Goal: Information Seeking & Learning: Learn about a topic

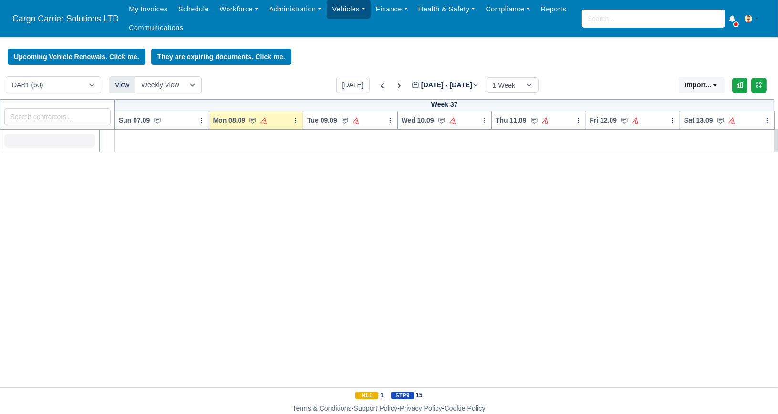
click at [343, 10] on link "Vehicles" at bounding box center [349, 9] width 44 height 19
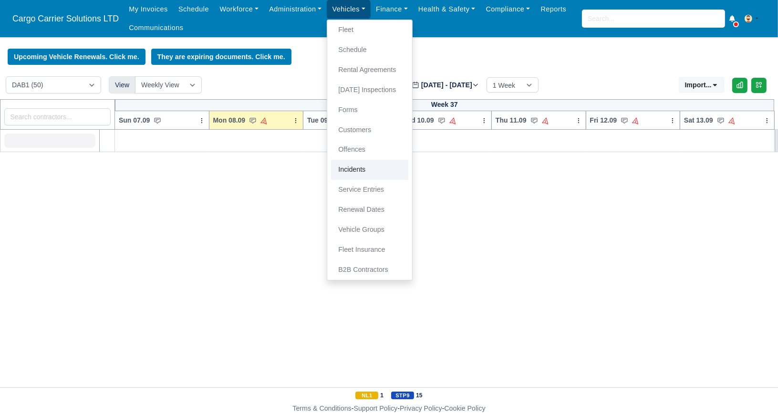
click at [357, 172] on link "Incidents" at bounding box center [369, 170] width 77 height 20
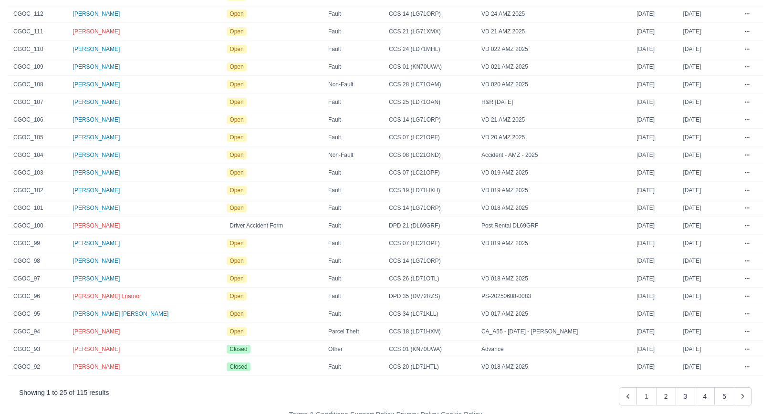
scroll to position [203, 0]
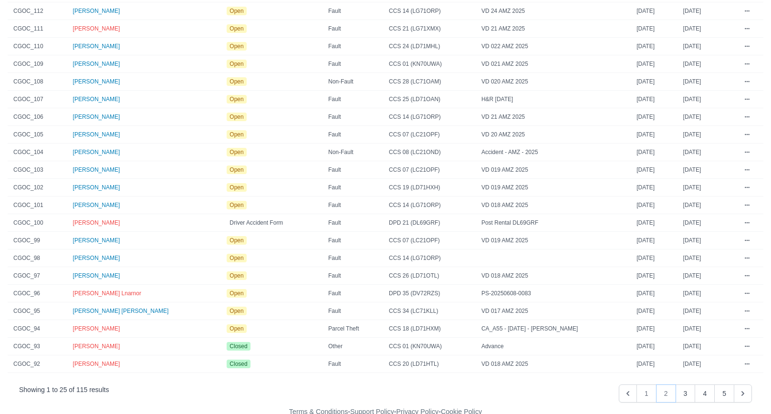
click at [667, 391] on button "2" at bounding box center [666, 393] width 20 height 18
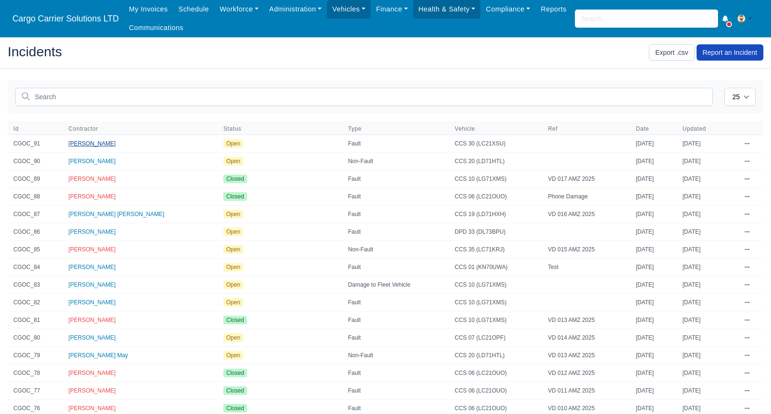
click at [105, 144] on span "[PERSON_NAME]" at bounding box center [92, 143] width 47 height 7
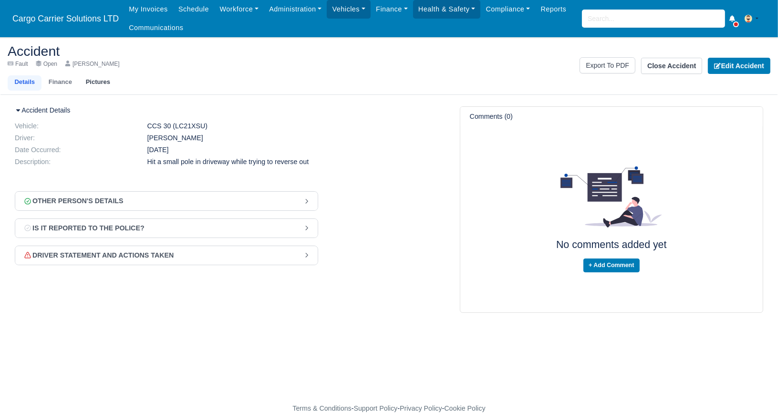
click at [87, 83] on link "Pictures" at bounding box center [98, 82] width 38 height 15
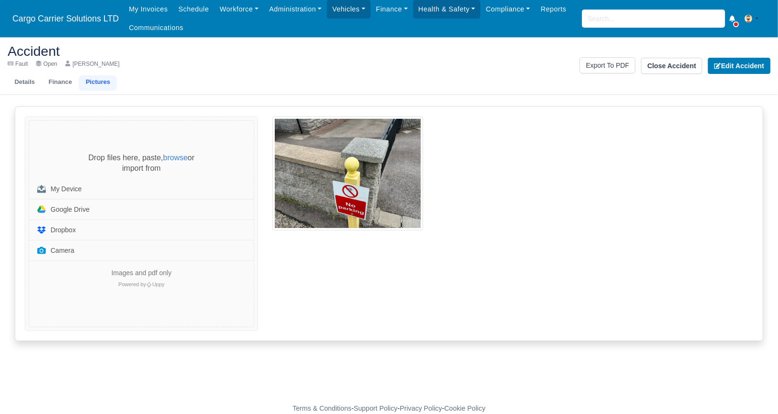
click at [401, 223] on div at bounding box center [512, 223] width 495 height 215
click at [55, 85] on link "Finance" at bounding box center [59, 82] width 37 height 15
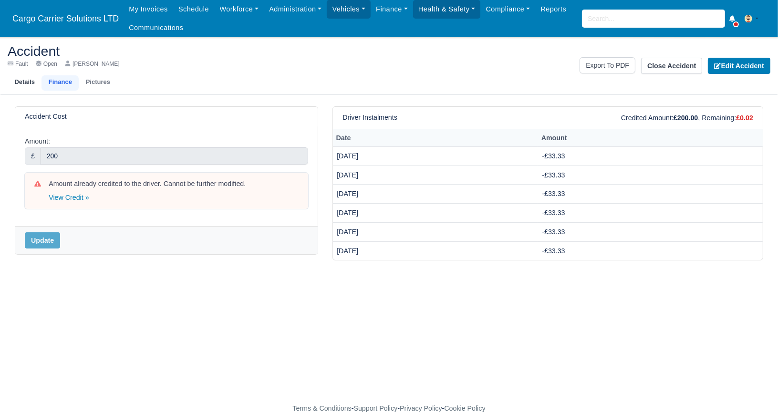
click at [21, 80] on link "Details" at bounding box center [25, 82] width 34 height 15
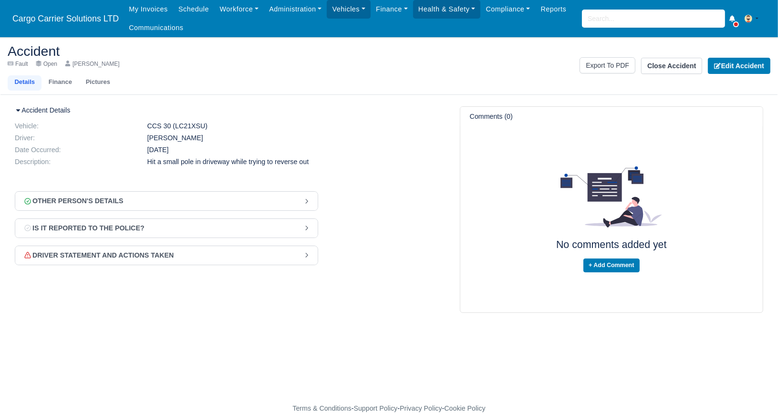
drag, startPoint x: 198, startPoint y: 126, endPoint x: 173, endPoint y: 126, distance: 25.8
click at [173, 126] on dd "CCS 30 (LC21XSU)" at bounding box center [233, 126] width 186 height 8
drag, startPoint x: 173, startPoint y: 126, endPoint x: 180, endPoint y: 127, distance: 7.8
copy dd "LC21XSU"
click at [59, 86] on link "Finance" at bounding box center [59, 82] width 37 height 15
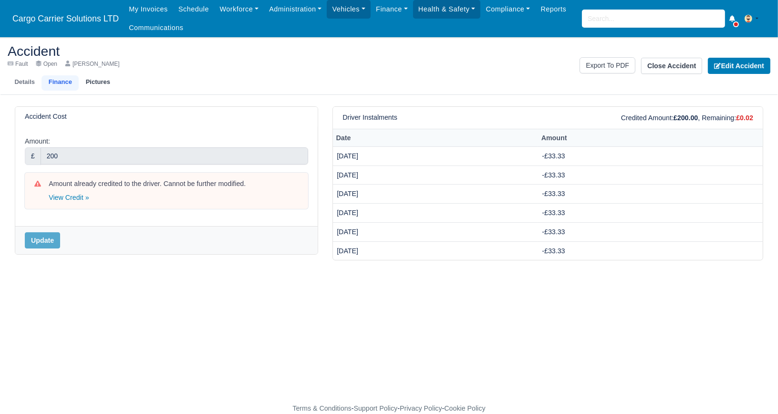
click at [88, 83] on link "Pictures" at bounding box center [98, 82] width 38 height 15
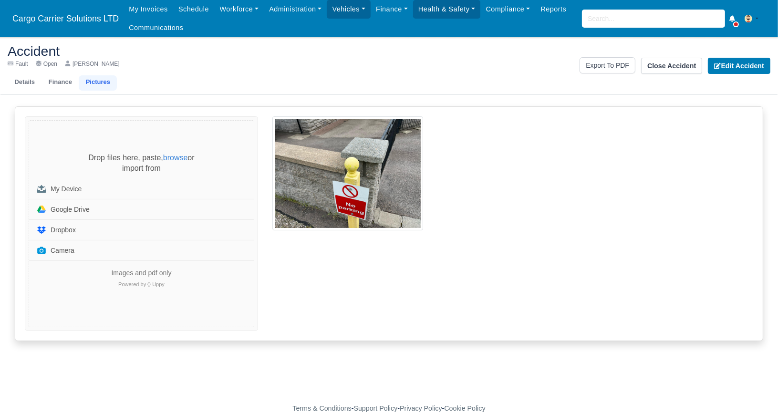
click at [11, 290] on div "Drop your files here Drop files here, paste, browse or import from My Device Go…" at bounding box center [389, 223] width 763 height 235
